Goal: Task Accomplishment & Management: Complete application form

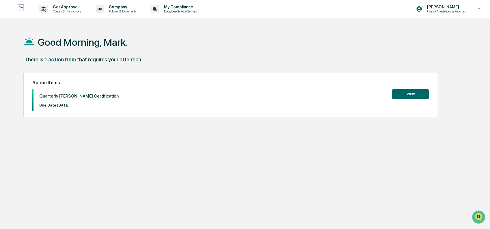
click at [413, 91] on button "View" at bounding box center [411, 94] width 37 height 10
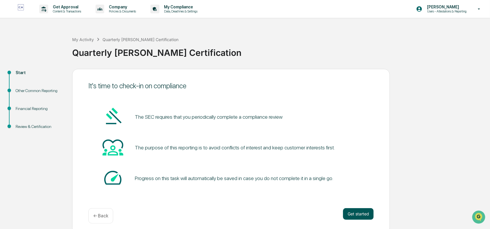
click at [358, 217] on button "Get started" at bounding box center [358, 214] width 31 height 12
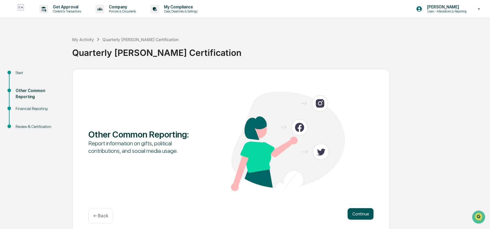
click at [367, 215] on button "Continue" at bounding box center [361, 214] width 26 height 12
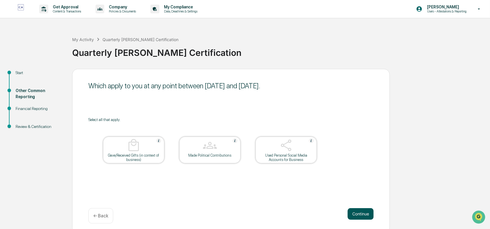
click at [362, 216] on button "Continue" at bounding box center [361, 214] width 26 height 12
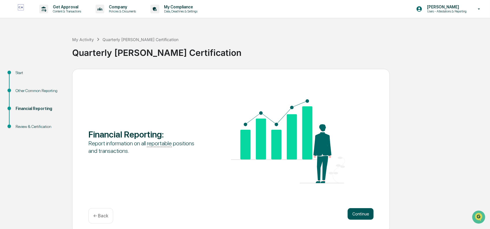
click at [359, 213] on button "Continue" at bounding box center [361, 214] width 26 height 12
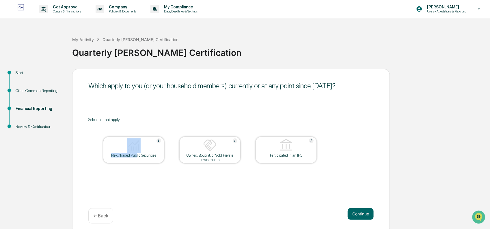
drag, startPoint x: 137, startPoint y: 153, endPoint x: 140, endPoint y: 155, distance: 3.8
click at [139, 155] on div "Held/Traded Public Securities" at bounding box center [133, 149] width 61 height 27
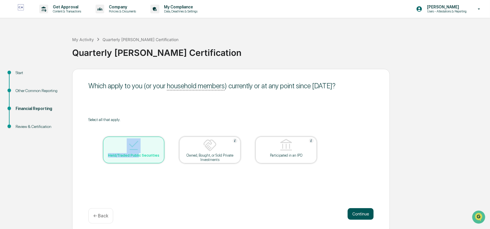
click at [372, 214] on button "Continue" at bounding box center [361, 214] width 26 height 12
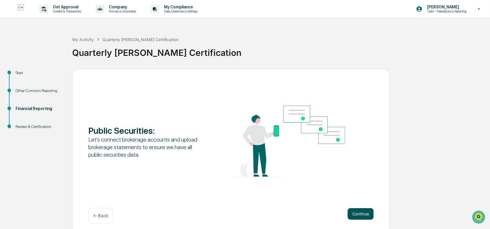
click at [360, 213] on button "Continue" at bounding box center [361, 214] width 26 height 12
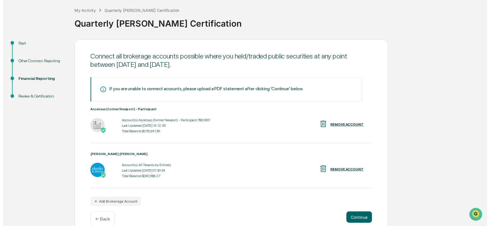
scroll to position [39, 0]
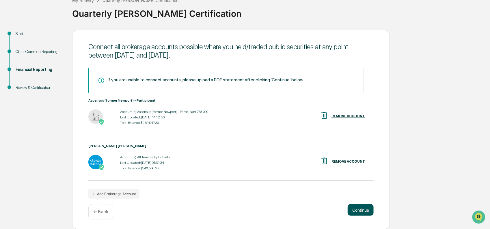
click at [362, 206] on button "Continue" at bounding box center [361, 210] width 26 height 12
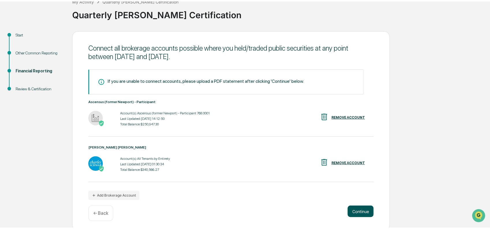
scroll to position [4, 0]
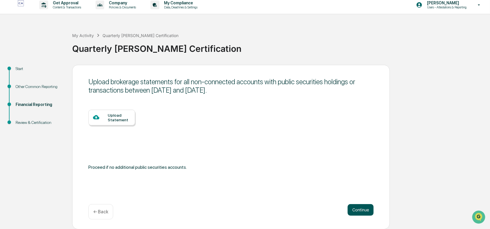
click at [357, 208] on button "Continue" at bounding box center [361, 210] width 26 height 12
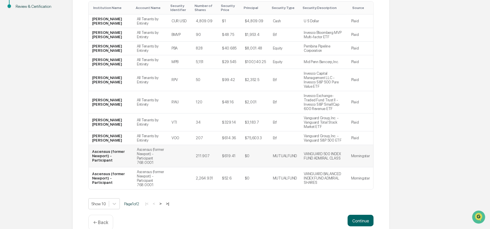
scroll to position [129, 0]
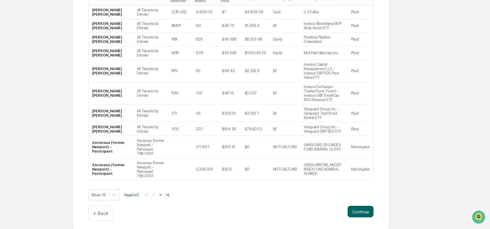
click at [163, 192] on button ">" at bounding box center [161, 194] width 6 height 5
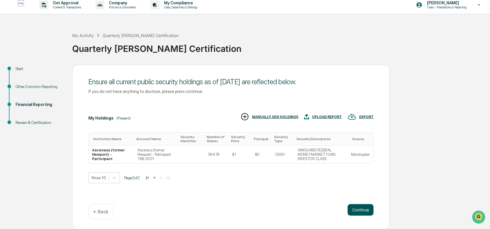
click at [360, 212] on button "Continue" at bounding box center [361, 210] width 26 height 12
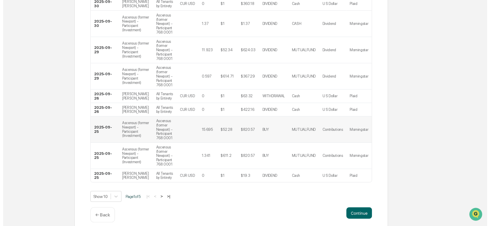
scroll to position [166, 0]
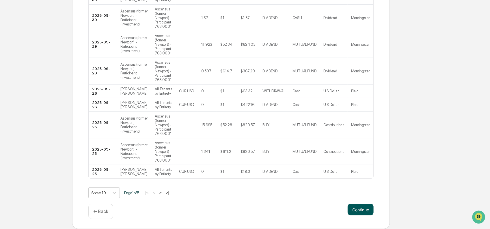
click at [358, 210] on button "Continue" at bounding box center [361, 209] width 26 height 12
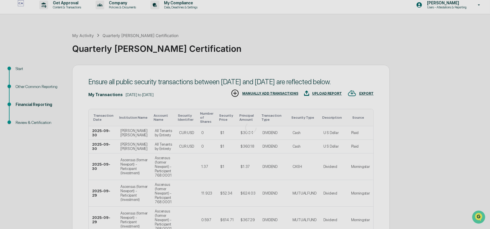
scroll to position [23, 0]
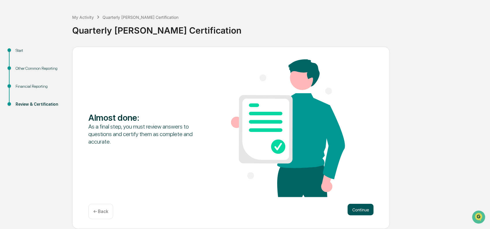
click at [359, 208] on button "Continue" at bounding box center [361, 209] width 26 height 12
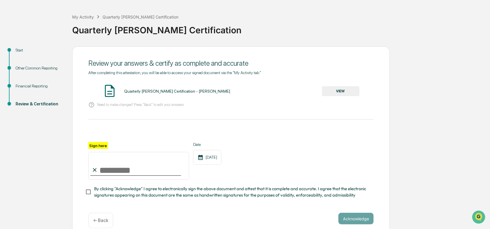
click at [135, 170] on input "Sign here" at bounding box center [138, 166] width 101 height 28
type input "**********"
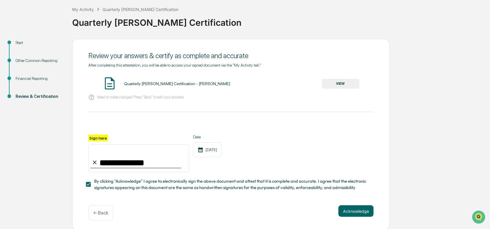
scroll to position [34, 0]
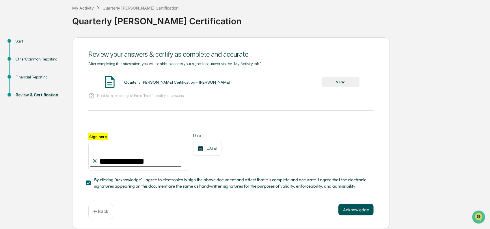
click at [350, 211] on button "Acknowledge" at bounding box center [356, 209] width 35 height 12
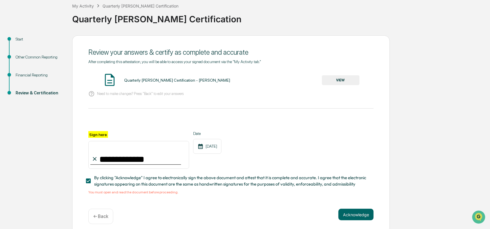
click at [346, 79] on button "VIEW" at bounding box center [341, 80] width 38 height 10
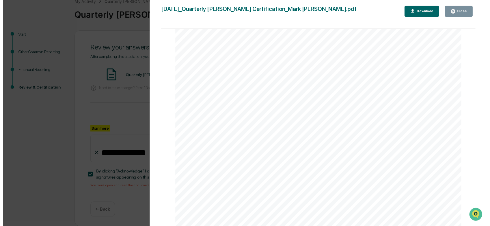
scroll to position [40, 0]
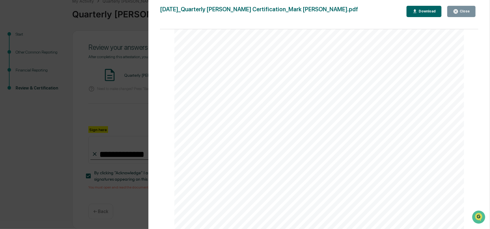
click at [471, 10] on button "Close" at bounding box center [462, 11] width 28 height 11
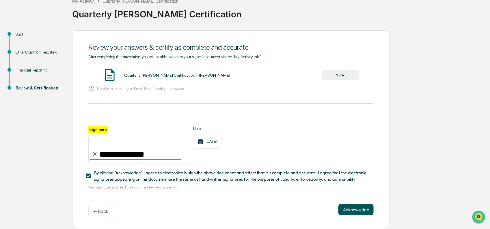
click at [366, 214] on button "Acknowledge" at bounding box center [356, 209] width 35 height 12
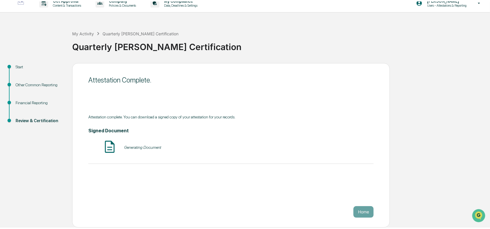
scroll to position [4, 0]
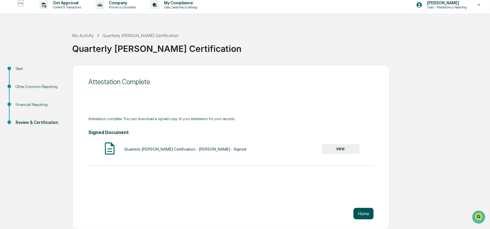
click at [361, 212] on button "Home" at bounding box center [364, 214] width 20 height 12
